Goal: Task Accomplishment & Management: Manage account settings

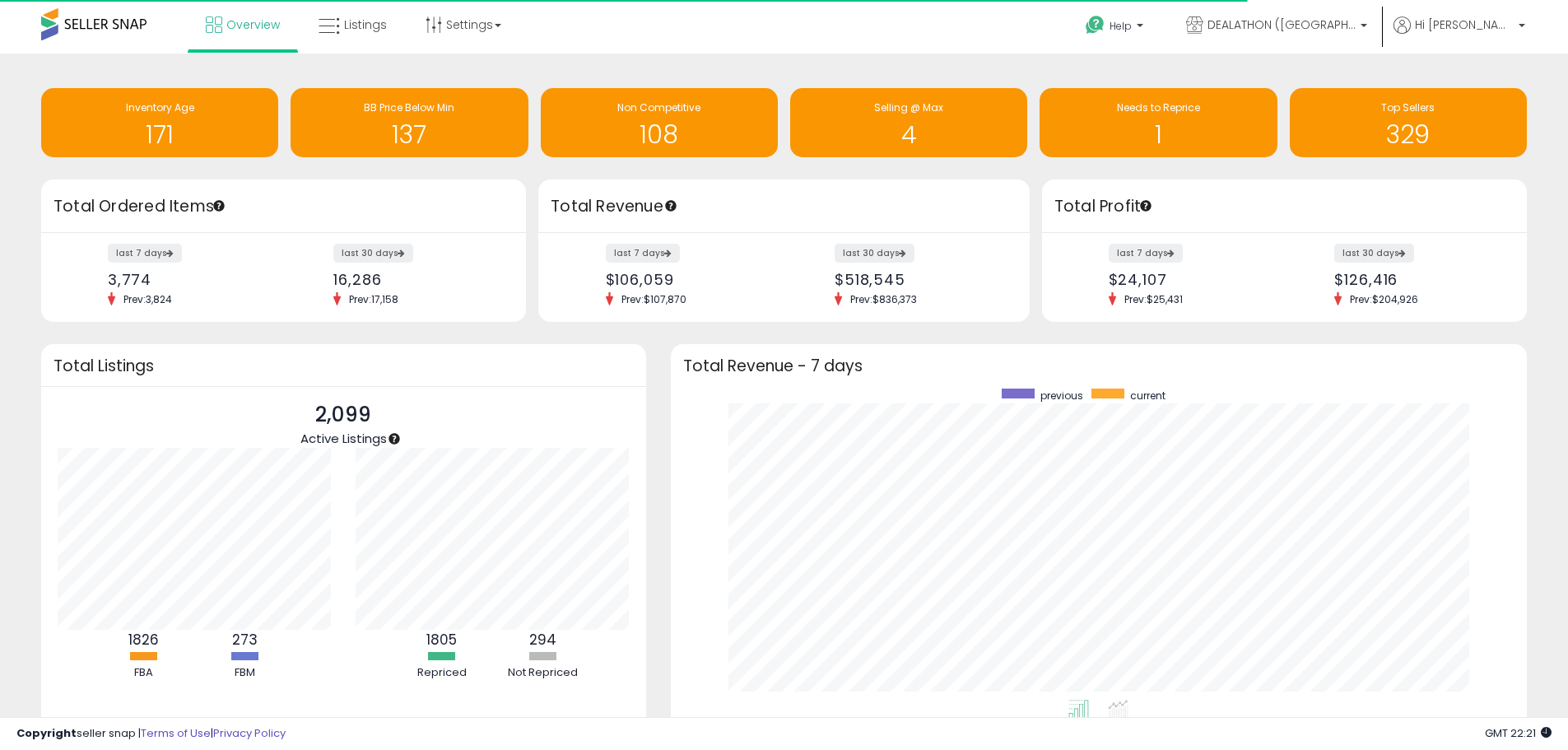
scroll to position [311, 824]
click at [237, 16] on span "Overview" at bounding box center [253, 24] width 54 height 16
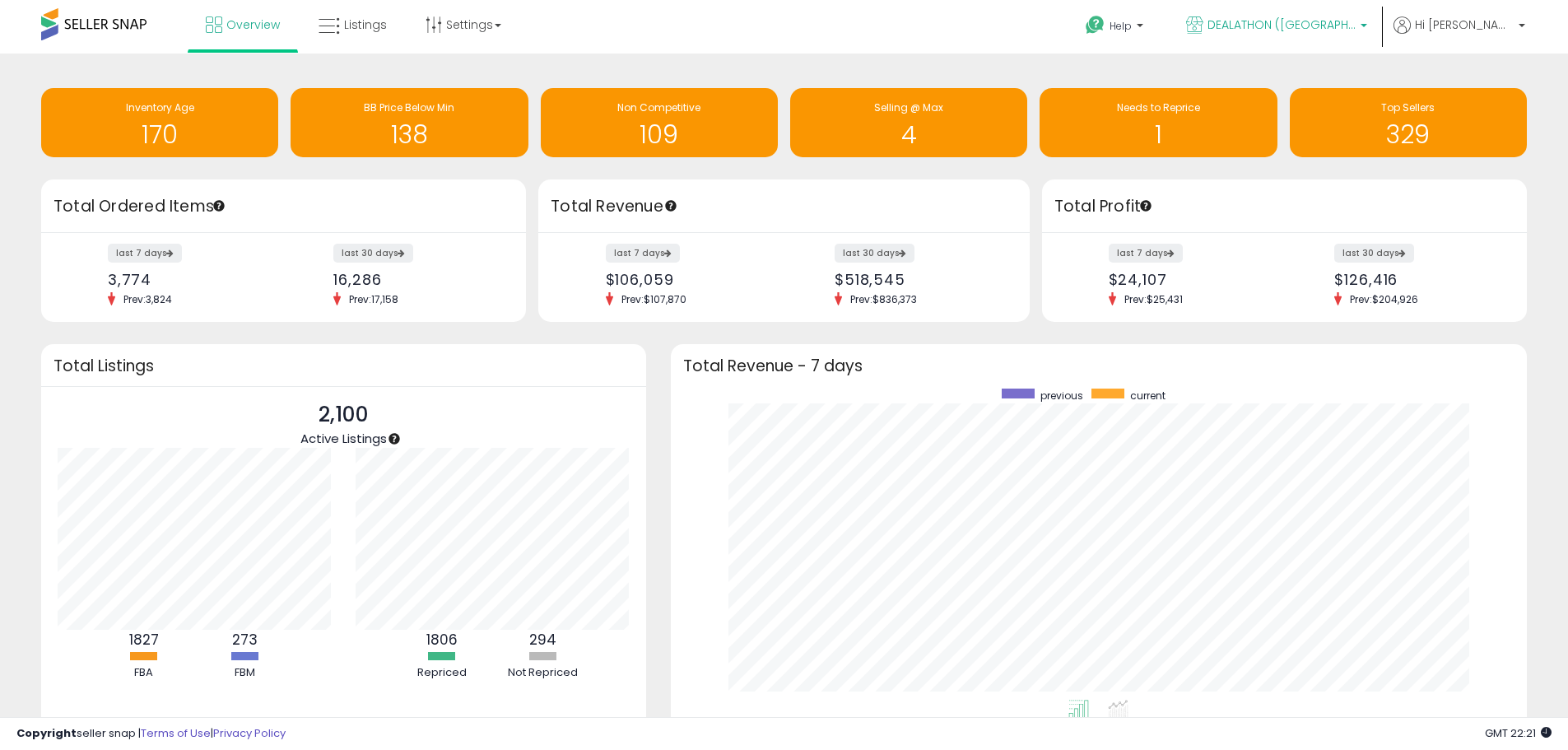
click at [1331, 23] on span "DEALATHON ([GEOGRAPHIC_DATA])" at bounding box center [1282, 24] width 148 height 16
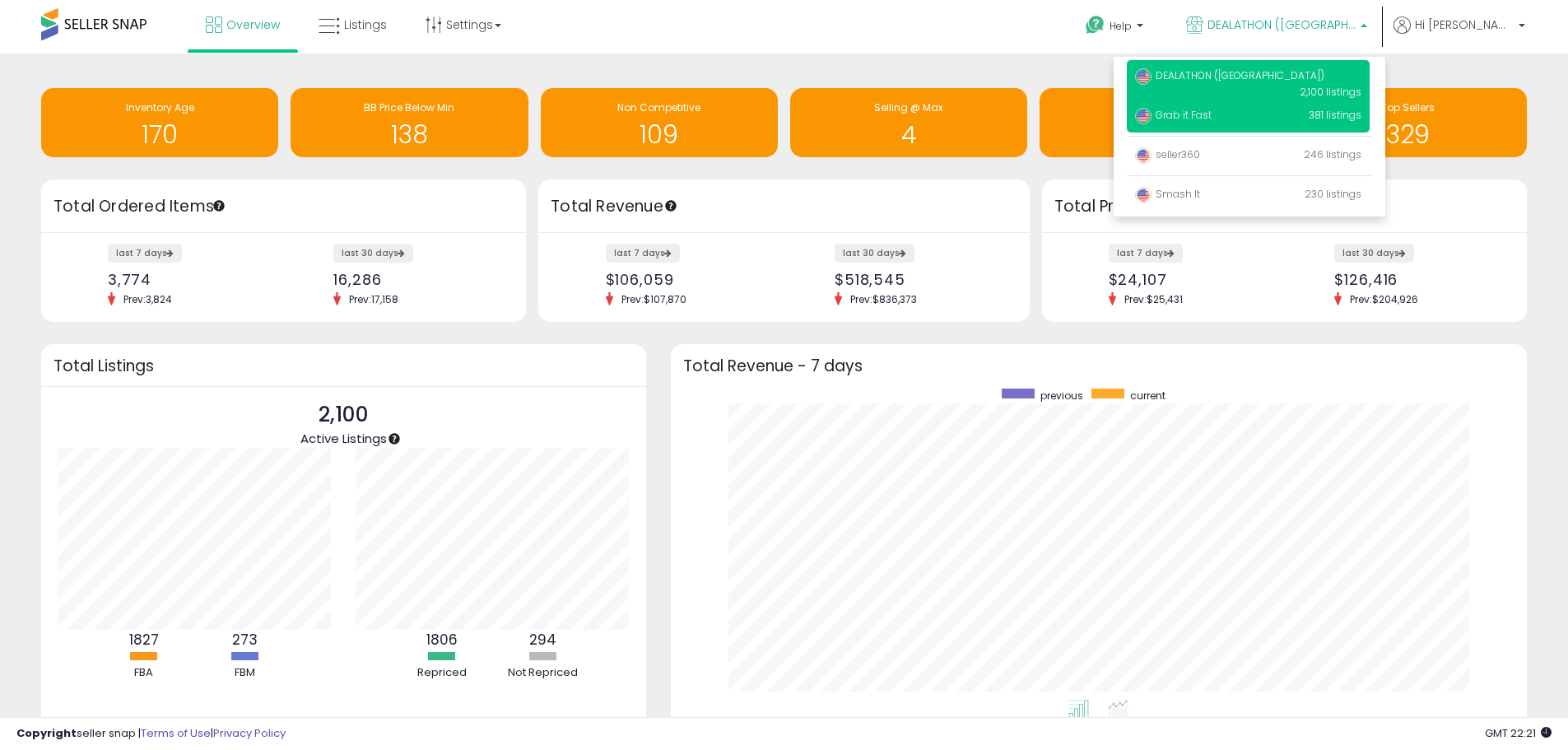
click at [1253, 118] on p "Grab it Fast 381 listings" at bounding box center [1248, 116] width 242 height 33
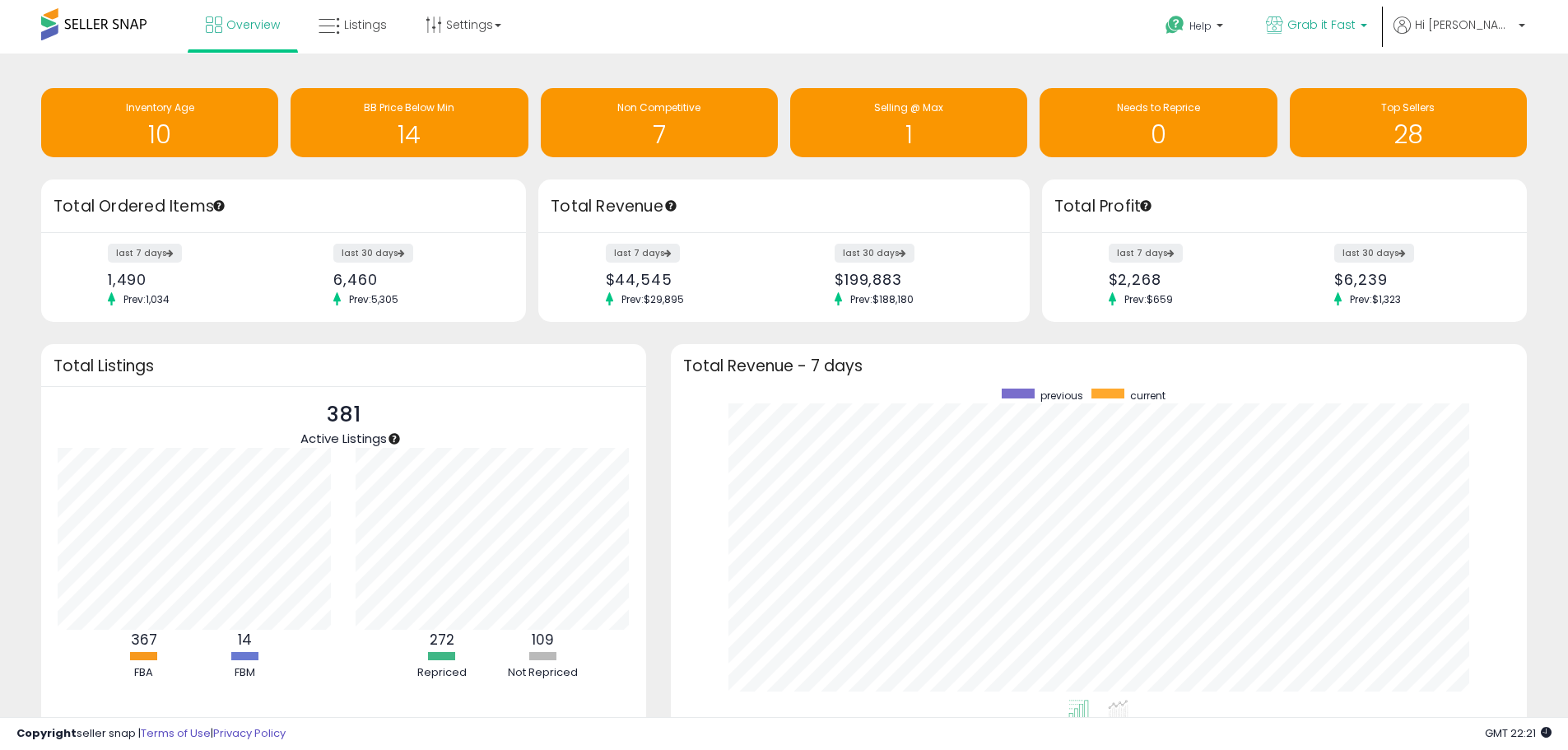
click at [1284, 24] on icon at bounding box center [1274, 25] width 17 height 17
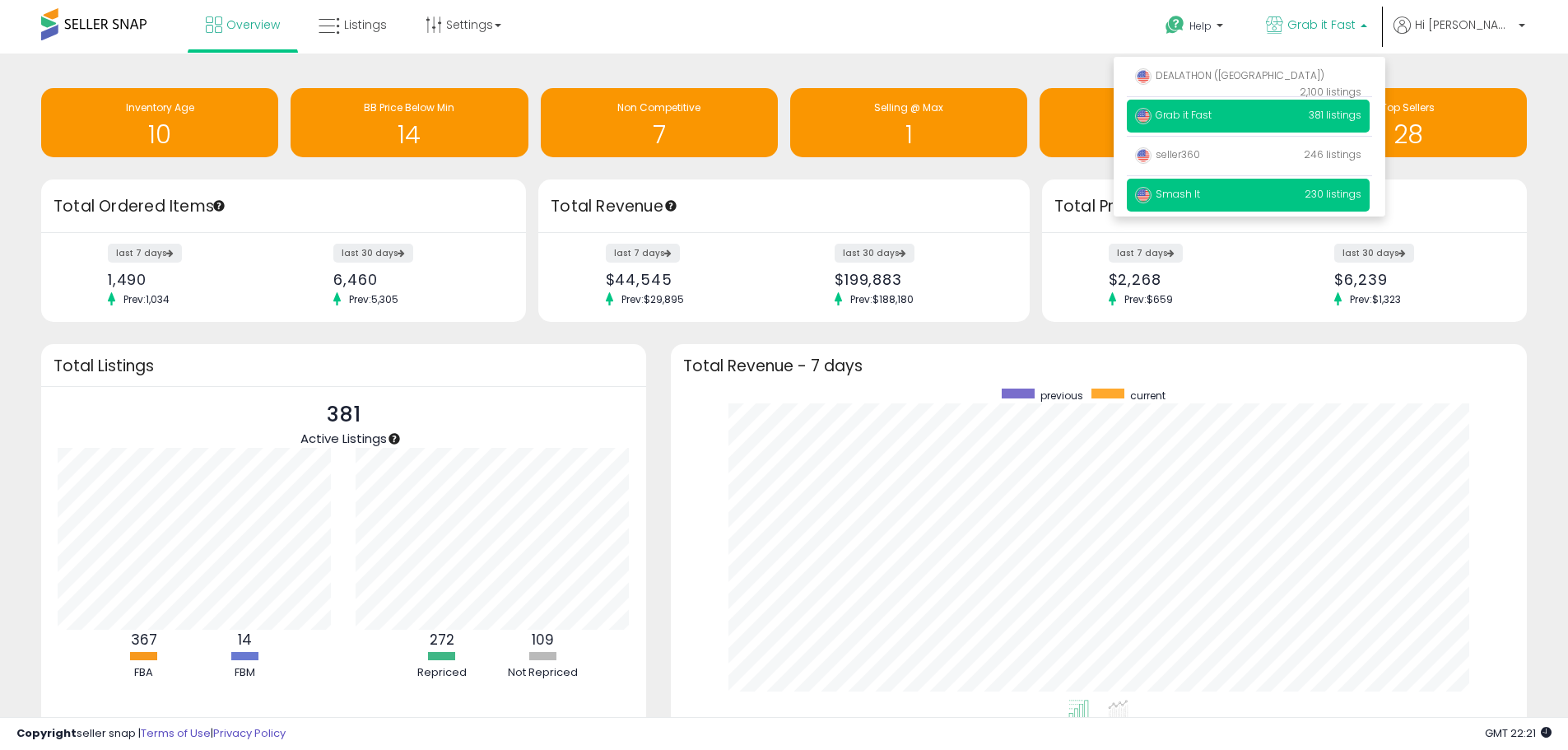
click at [1200, 190] on span "Smash It" at bounding box center [1167, 194] width 65 height 14
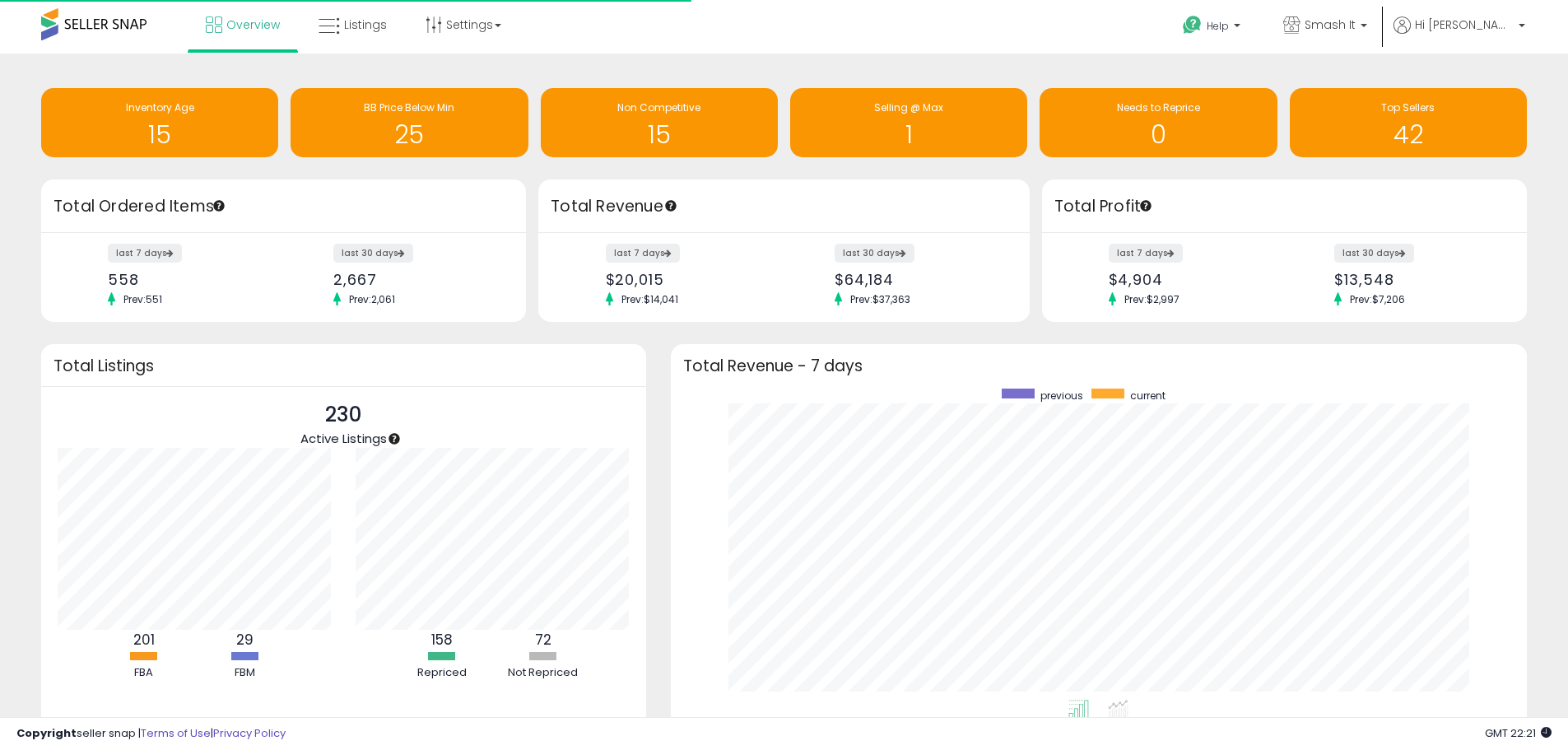
scroll to position [311, 824]
